Goal: Task Accomplishment & Management: Use online tool/utility

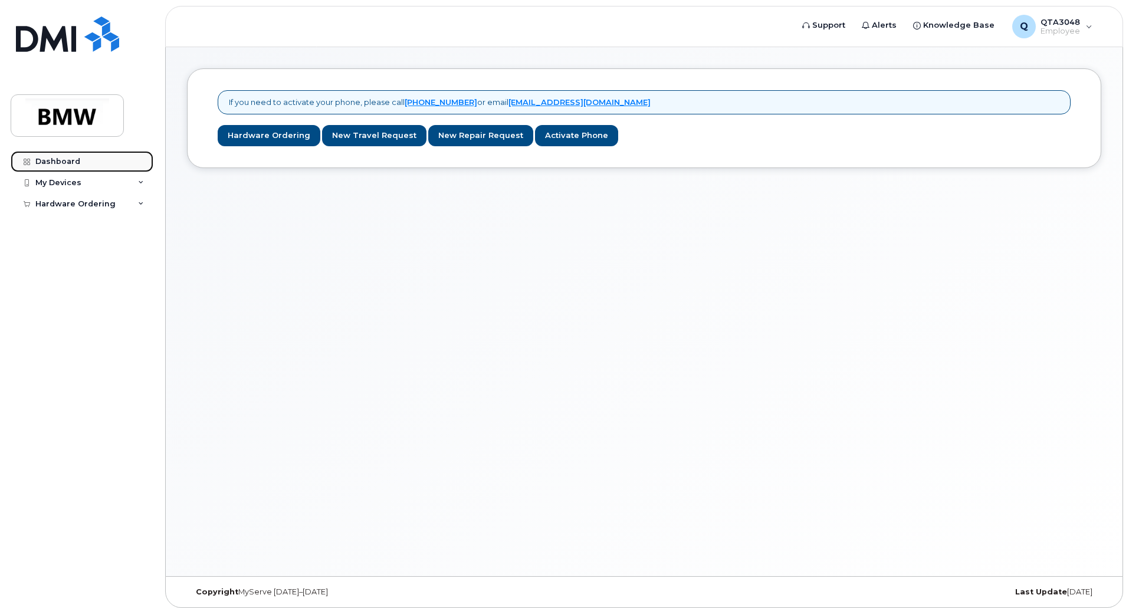
drag, startPoint x: 0, startPoint y: 0, endPoint x: 61, endPoint y: 155, distance: 166.6
click at [61, 155] on link "Dashboard" at bounding box center [82, 161] width 143 height 21
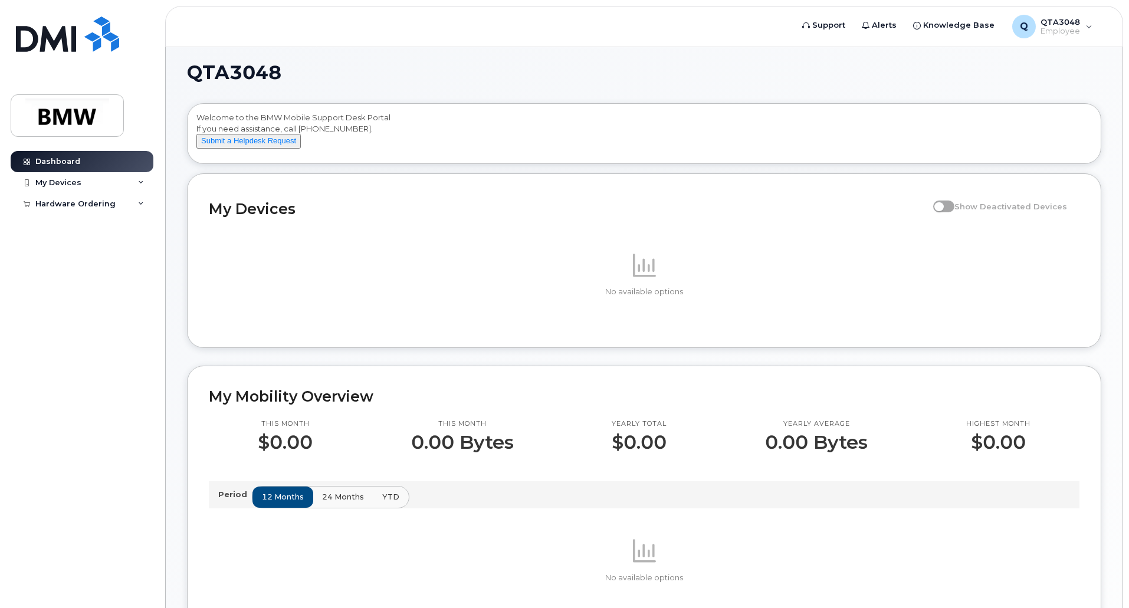
scroll to position [3, 0]
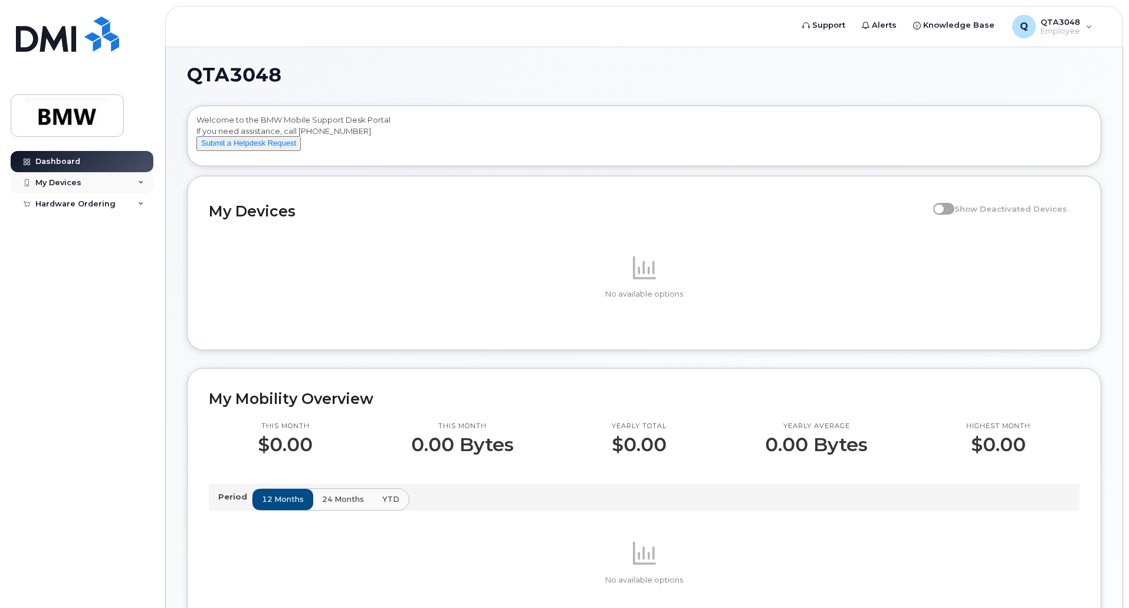
click at [80, 182] on div "My Devices" at bounding box center [82, 182] width 143 height 21
click at [70, 208] on div "Add Device" at bounding box center [64, 204] width 47 height 11
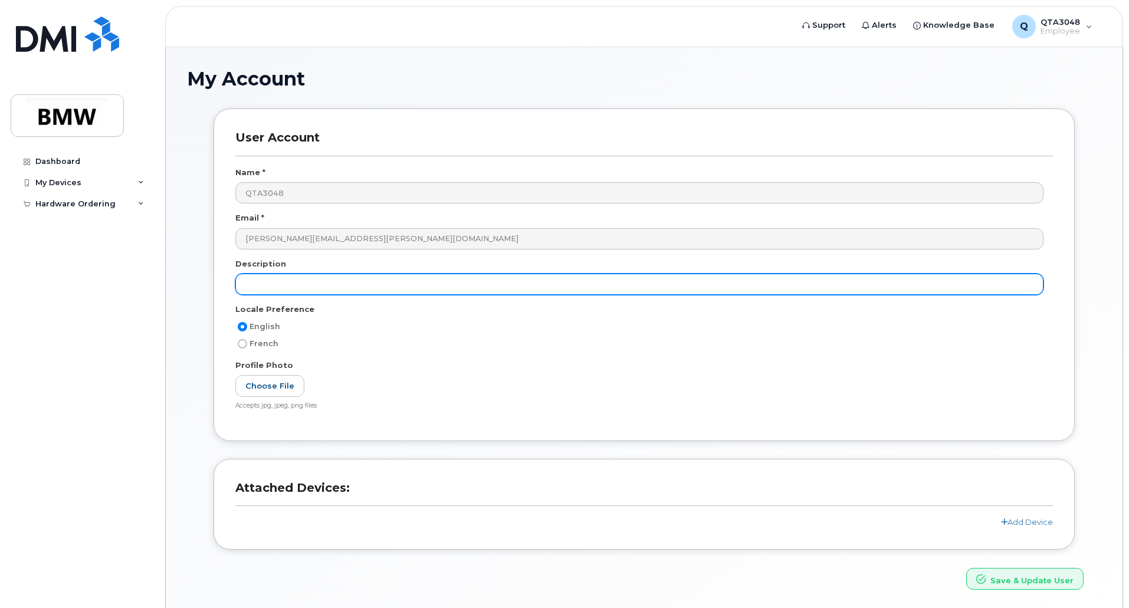
scroll to position [41, 0]
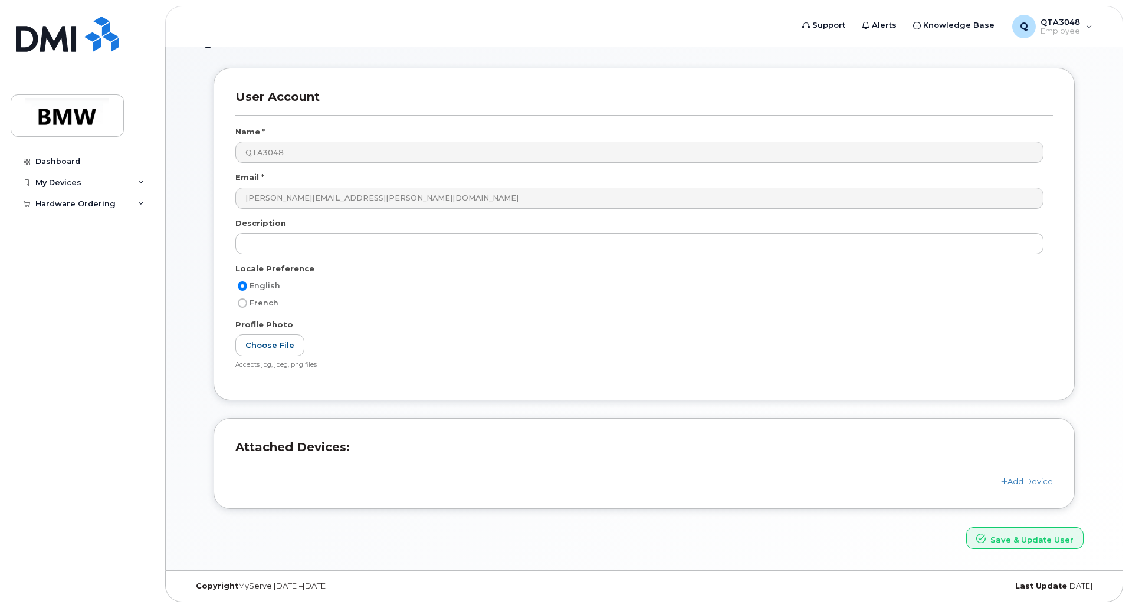
click at [1023, 487] on div "Add Device" at bounding box center [644, 481] width 818 height 11
click at [1021, 475] on header "Attached Devices:" at bounding box center [644, 458] width 818 height 36
click at [1020, 477] on link "Add Device" at bounding box center [1027, 481] width 52 height 9
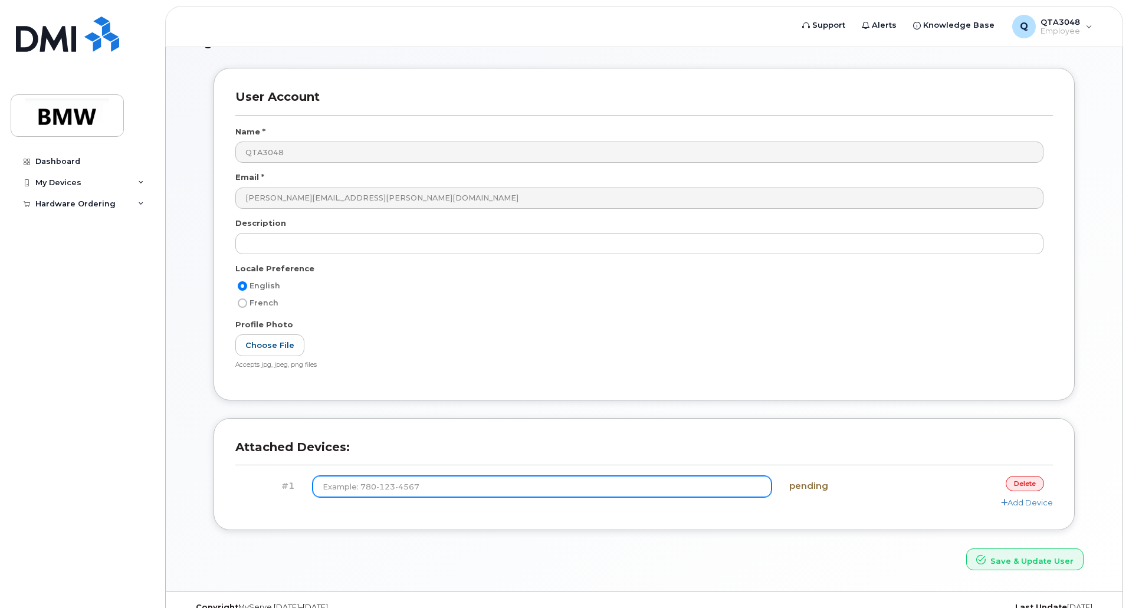
click at [665, 483] on input at bounding box center [543, 486] width 460 height 21
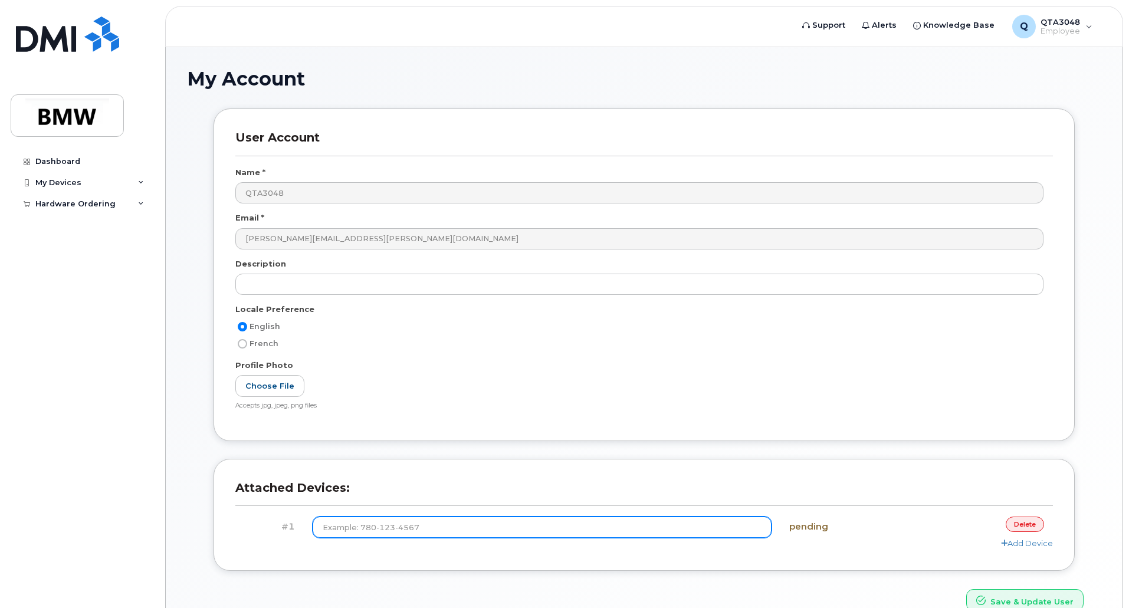
scroll to position [47, 0]
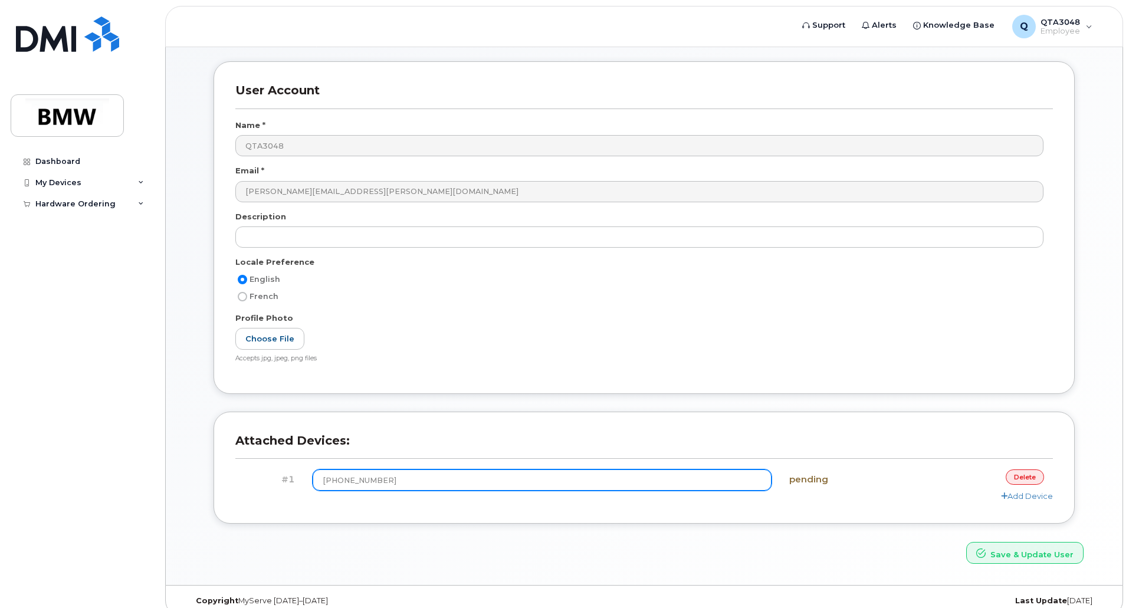
type input "(614) 756-1946"
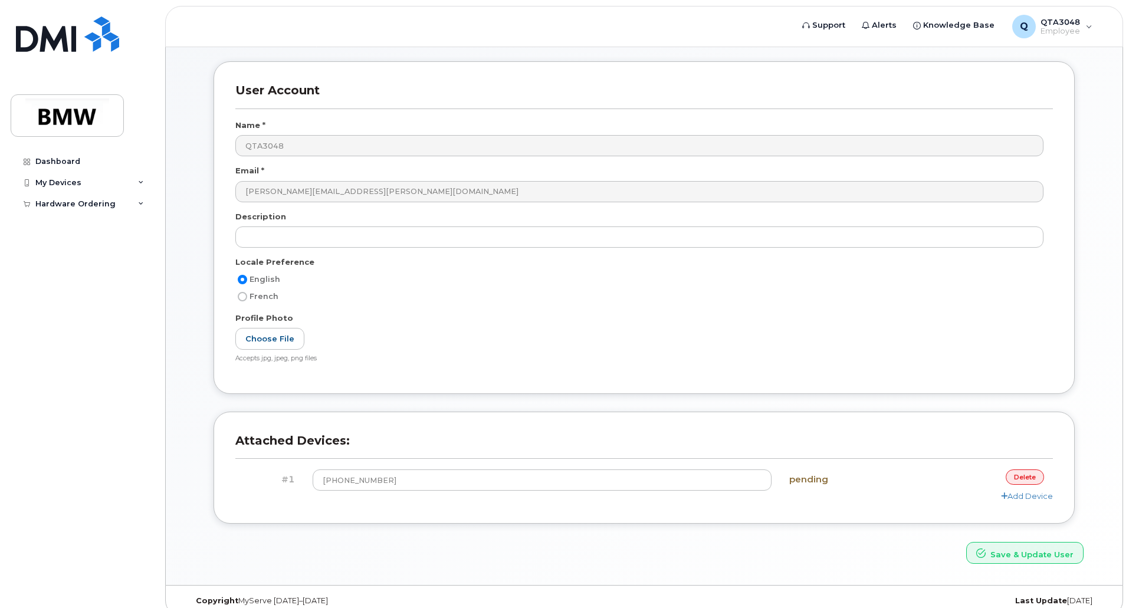
click at [810, 480] on h4 "pending" at bounding box center [848, 480] width 119 height 10
click at [810, 495] on div "Add Device" at bounding box center [644, 496] width 818 height 11
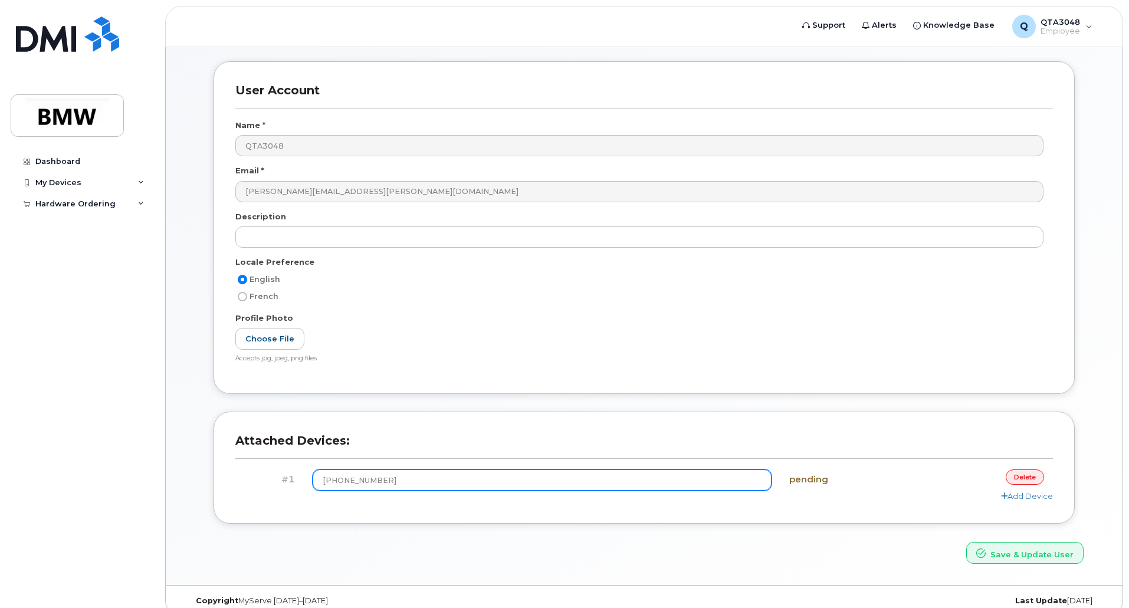
scroll to position [62, 0]
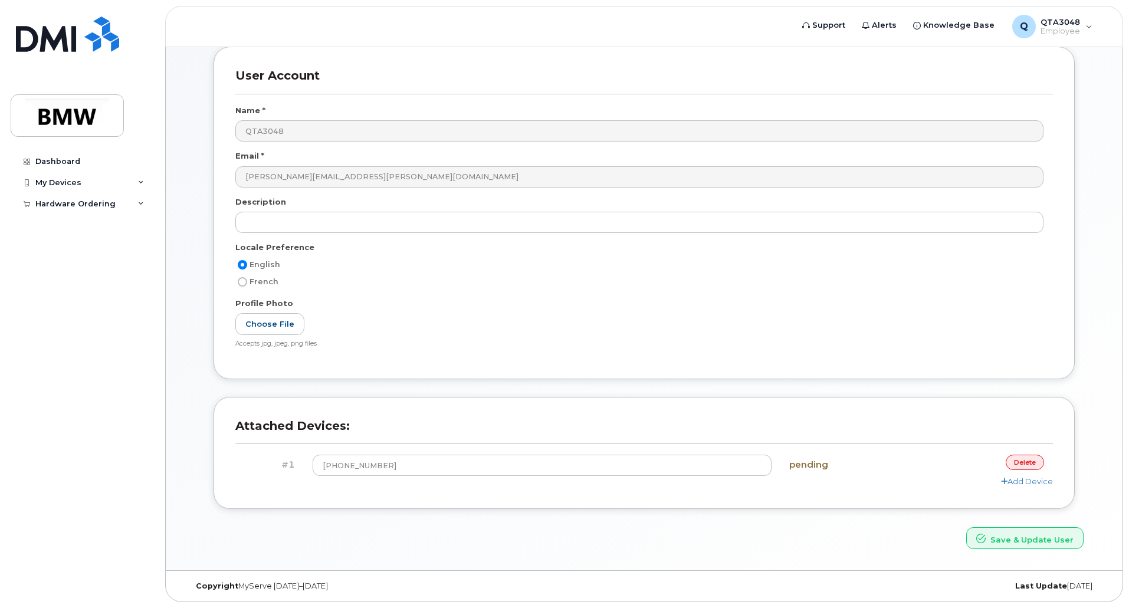
click at [810, 473] on div "pending" at bounding box center [848, 465] width 136 height 21
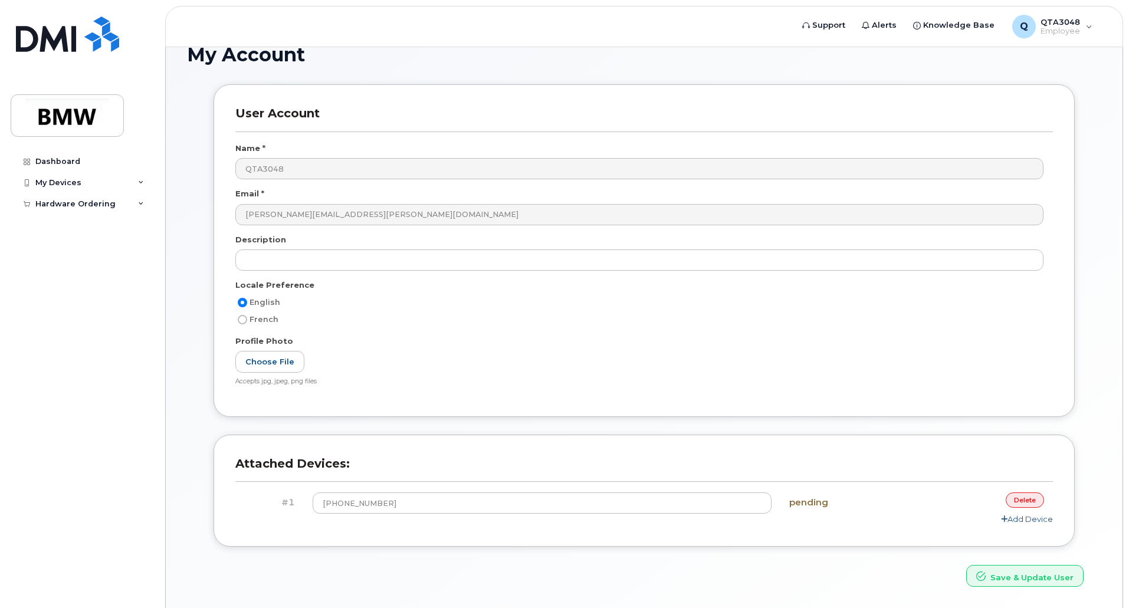
click at [1026, 521] on link "Add Device" at bounding box center [1027, 518] width 52 height 9
click at [1025, 521] on link "delete" at bounding box center [1025, 521] width 38 height 15
click at [574, 549] on div "Attached Devices: #1 (614) 756-1946 pending delete Add Device" at bounding box center [644, 500] width 879 height 130
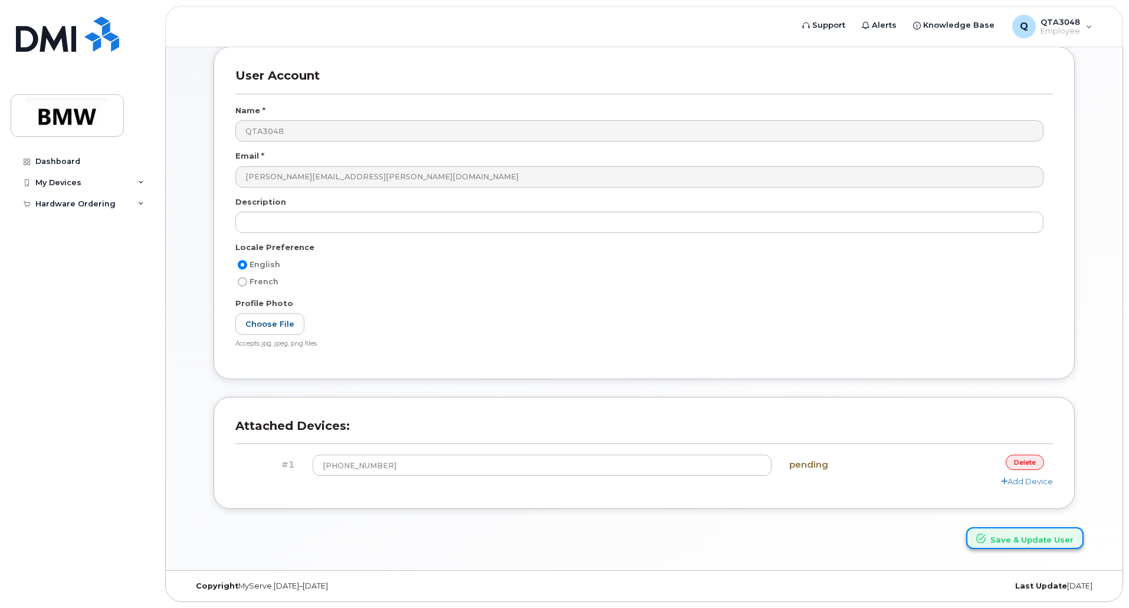
click at [986, 540] on icon "submit" at bounding box center [980, 538] width 9 height 9
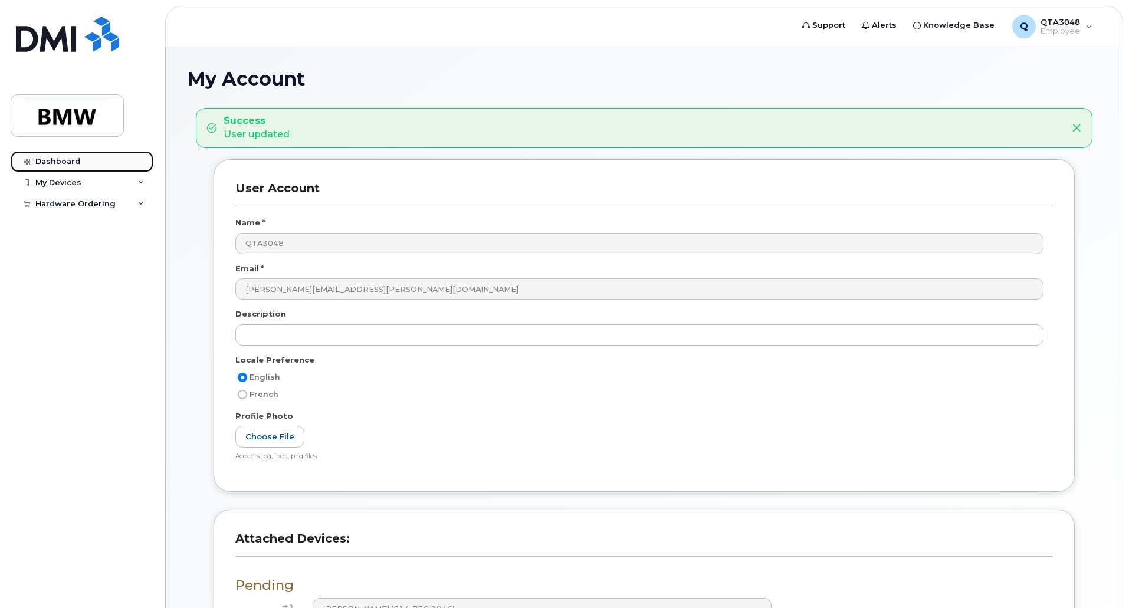
click at [48, 160] on div "Dashboard" at bounding box center [57, 161] width 45 height 9
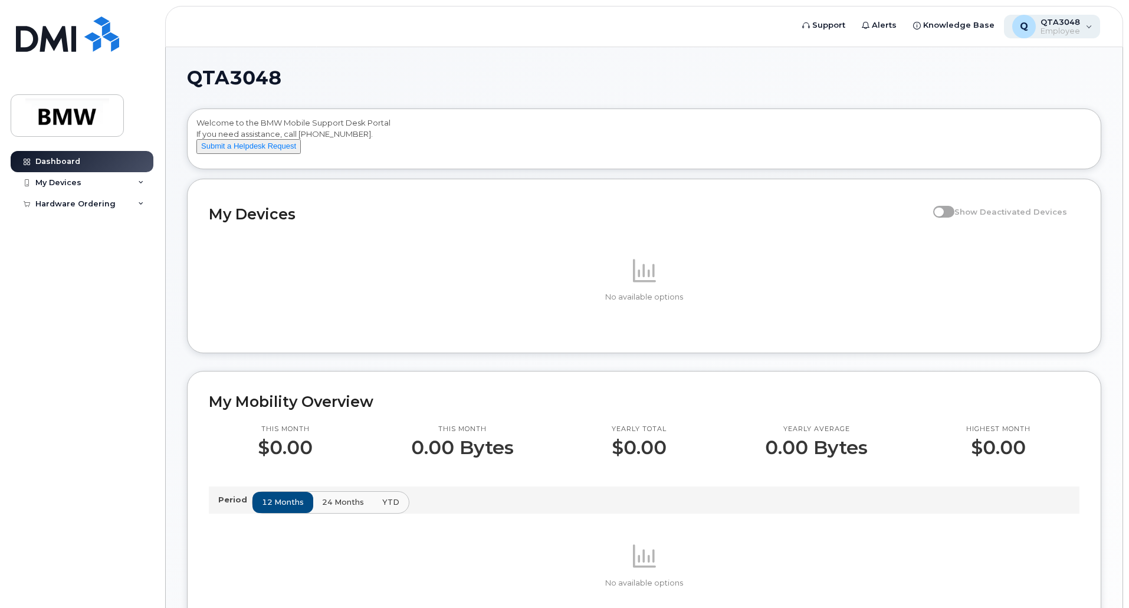
click at [1070, 25] on span "QTA3048" at bounding box center [1061, 21] width 40 height 9
click at [869, 69] on h1 "QTA3048" at bounding box center [641, 77] width 908 height 19
click at [77, 213] on div "Hardware Ordering" at bounding box center [82, 203] width 143 height 21
click at [79, 223] on div "New Order" at bounding box center [63, 225] width 45 height 11
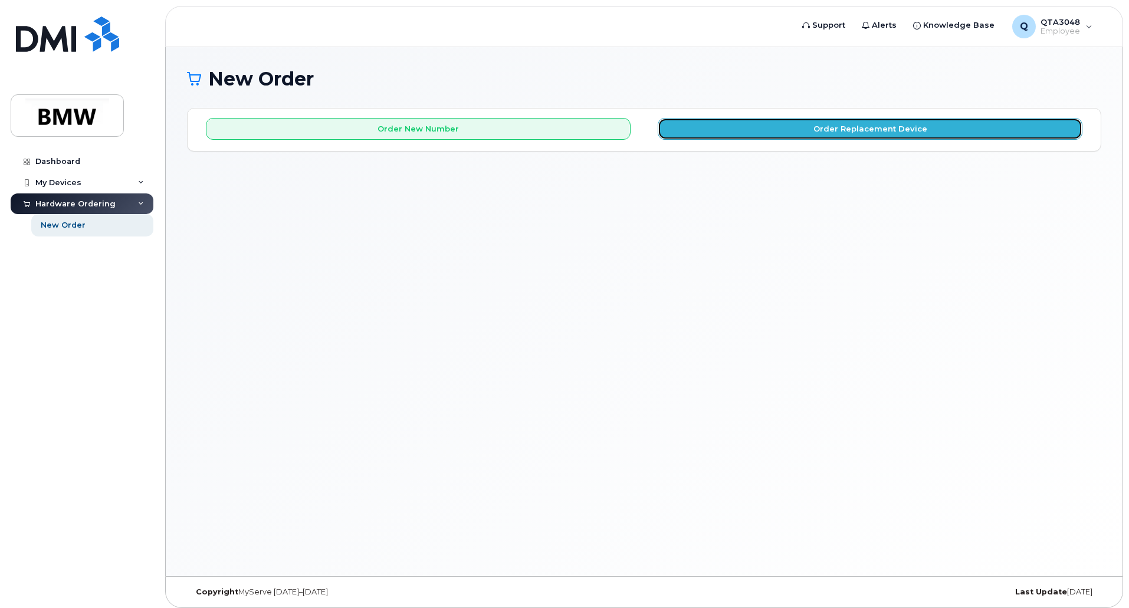
click at [742, 129] on button "Order Replacement Device" at bounding box center [870, 129] width 425 height 22
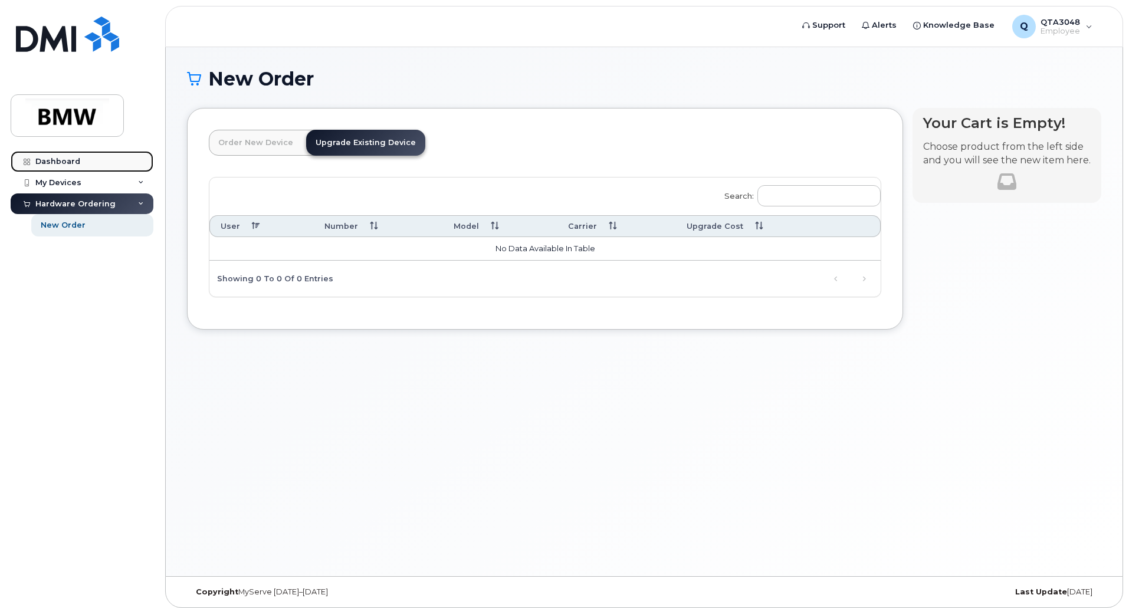
click at [81, 159] on link "Dashboard" at bounding box center [82, 161] width 143 height 21
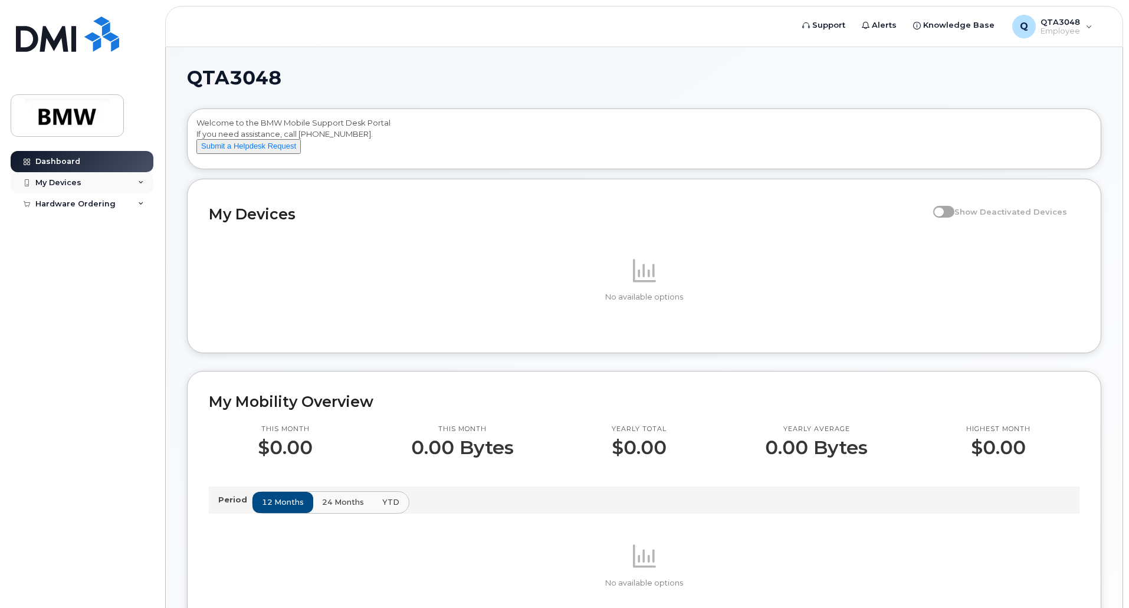
click at [134, 186] on div "My Devices" at bounding box center [82, 182] width 143 height 21
click at [96, 203] on link "Add Device" at bounding box center [92, 204] width 122 height 22
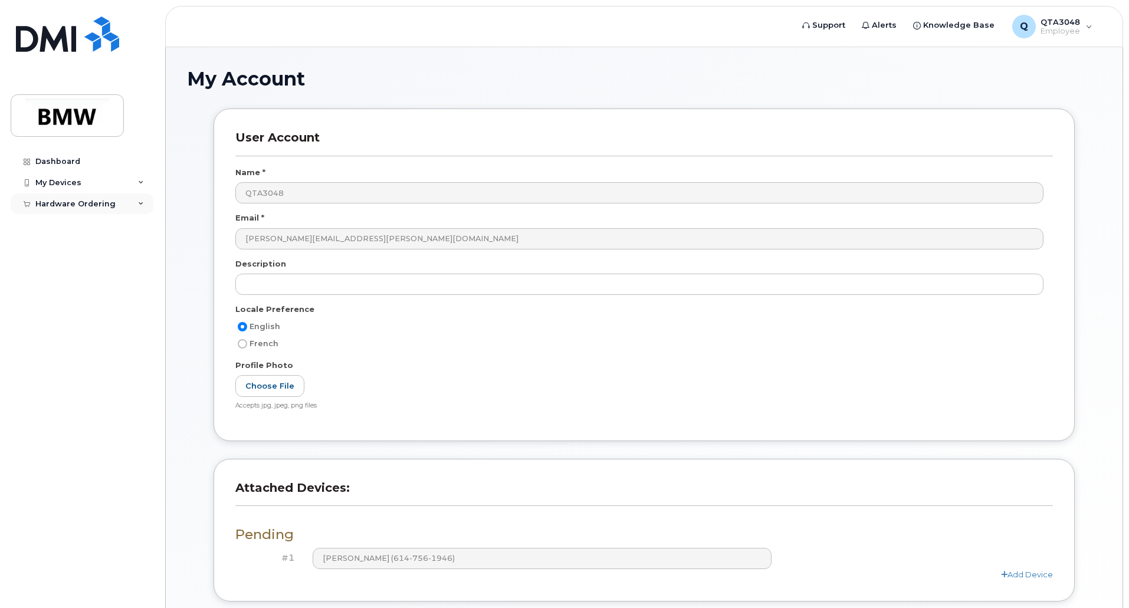
click at [80, 208] on div "Hardware Ordering" at bounding box center [75, 203] width 80 height 9
click at [73, 227] on div "New Order" at bounding box center [63, 225] width 45 height 11
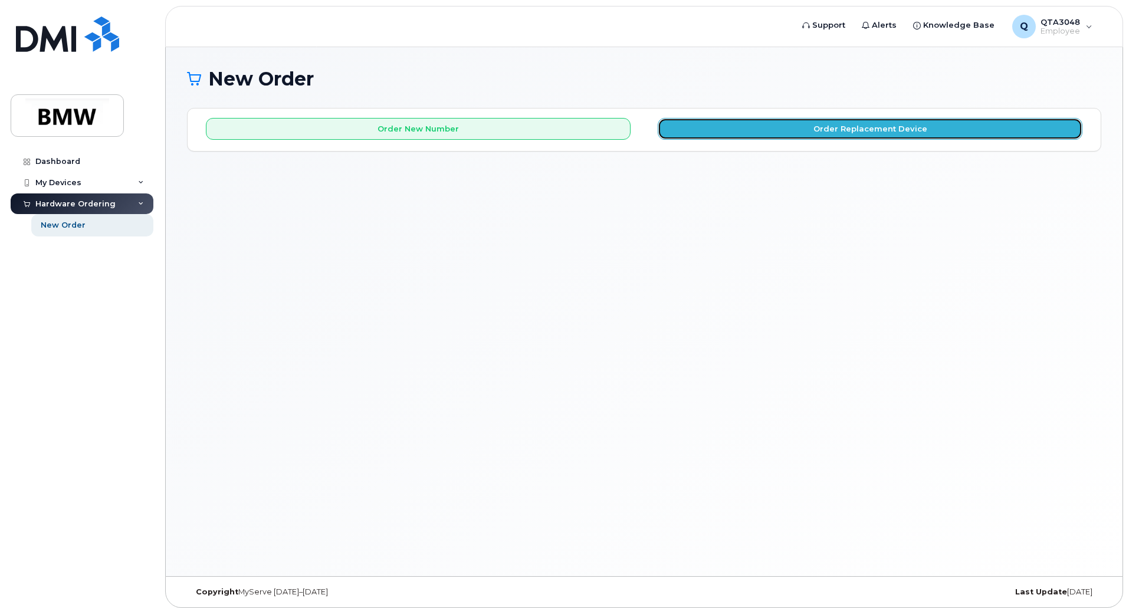
click at [739, 128] on button "Order Replacement Device" at bounding box center [870, 129] width 425 height 22
